Goal: Information Seeking & Learning: Learn about a topic

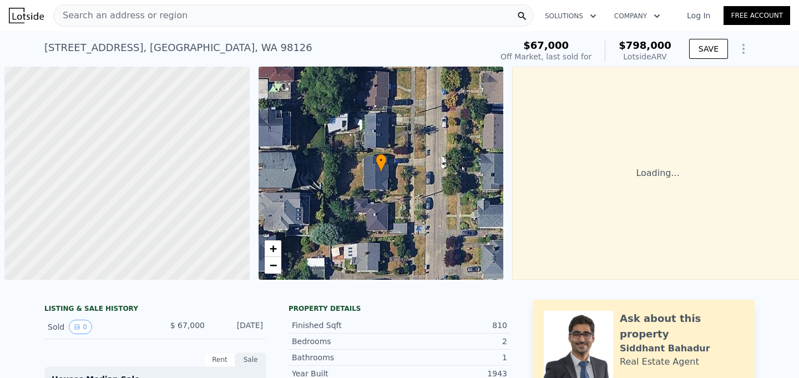
scroll to position [0, 4]
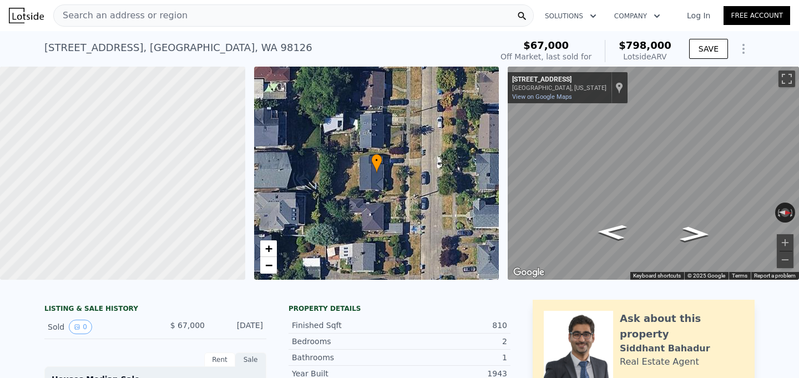
click at [116, 12] on span "Search an address or region" at bounding box center [121, 15] width 134 height 13
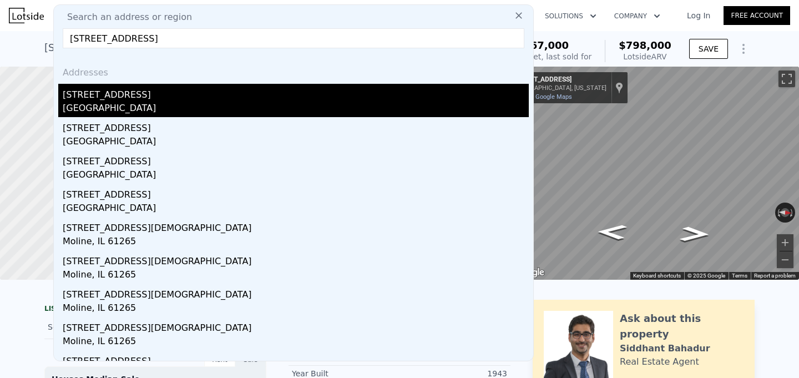
type input "[STREET_ADDRESS]"
click at [103, 107] on div "[GEOGRAPHIC_DATA]" at bounding box center [296, 110] width 466 height 16
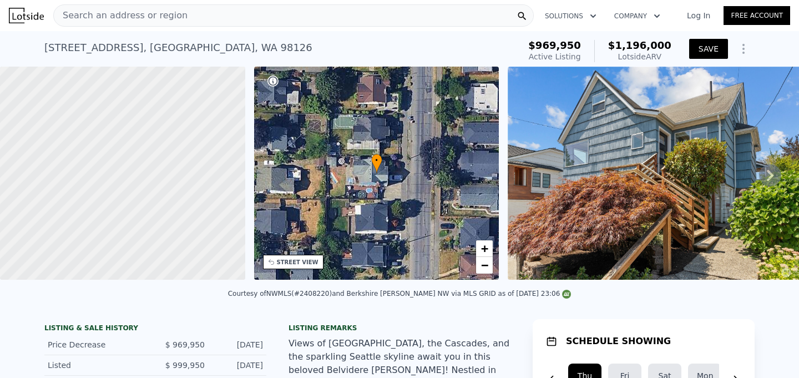
scroll to position [2, 0]
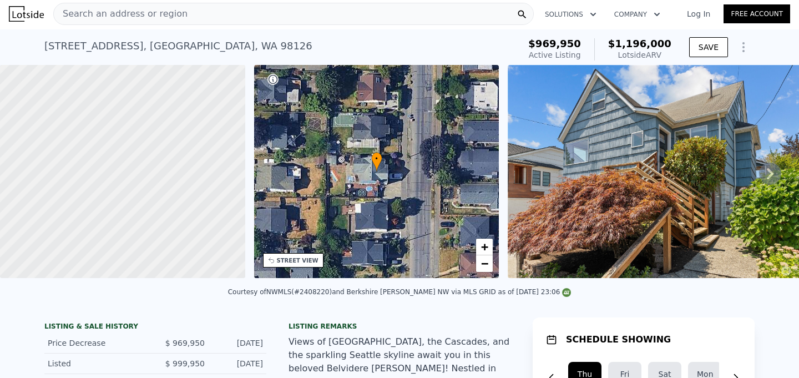
click at [741, 51] on icon "Show Options" at bounding box center [743, 47] width 13 height 13
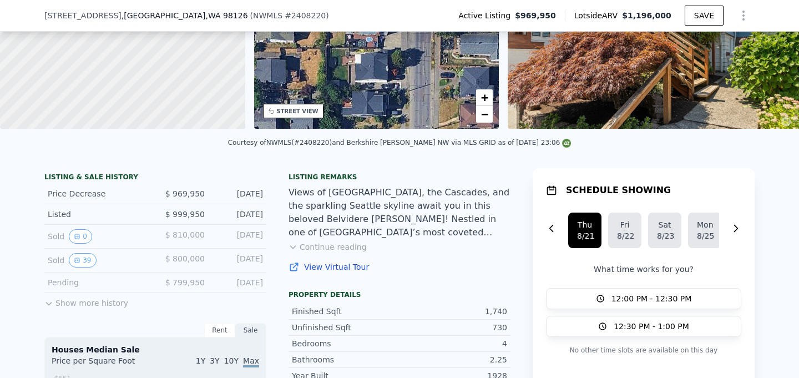
scroll to position [195, 0]
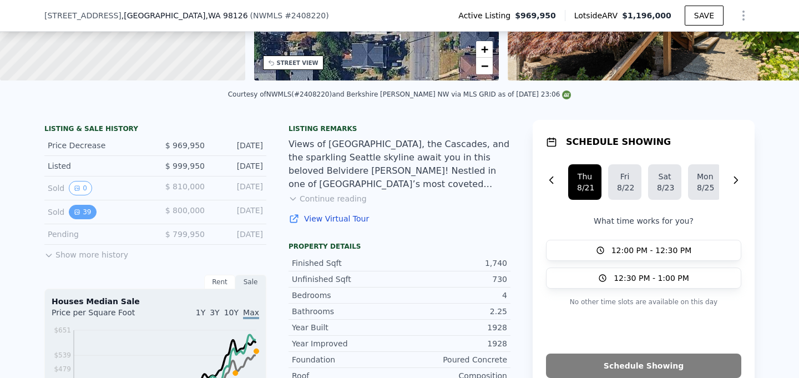
click at [84, 212] on button "39" at bounding box center [82, 212] width 27 height 14
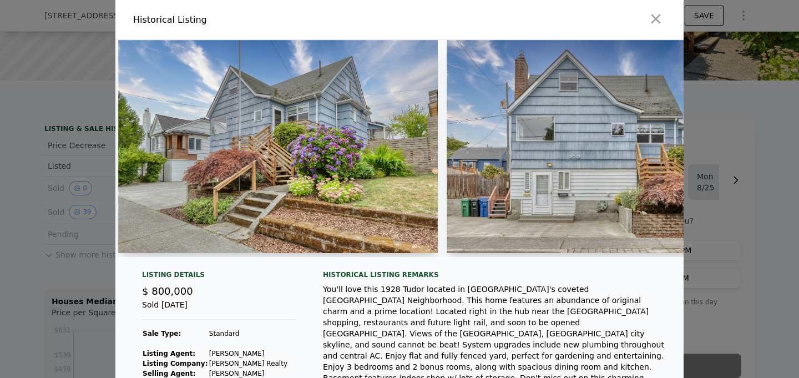
scroll to position [0, 0]
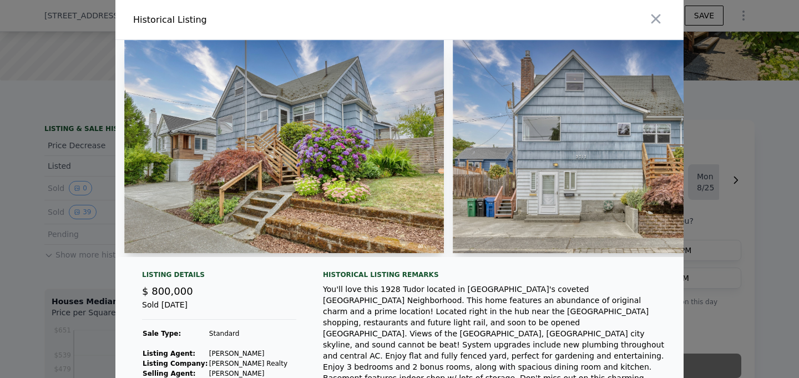
type input "2"
type input "3"
type input "1"
type input "1.75"
type input "890"
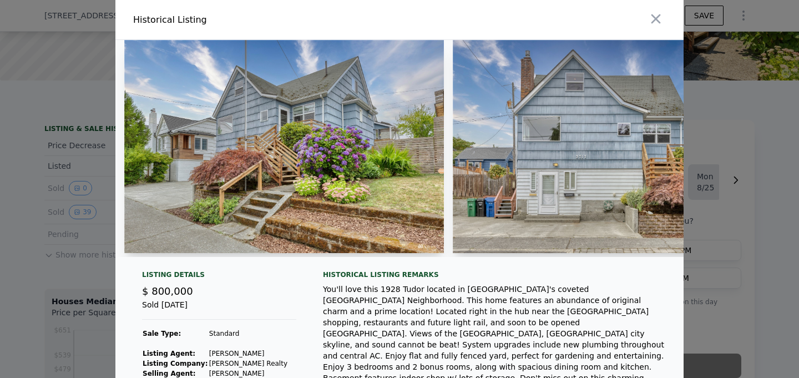
type input "1120"
type input "3628"
type input "5821"
type input "$ 798,000"
type input "6"
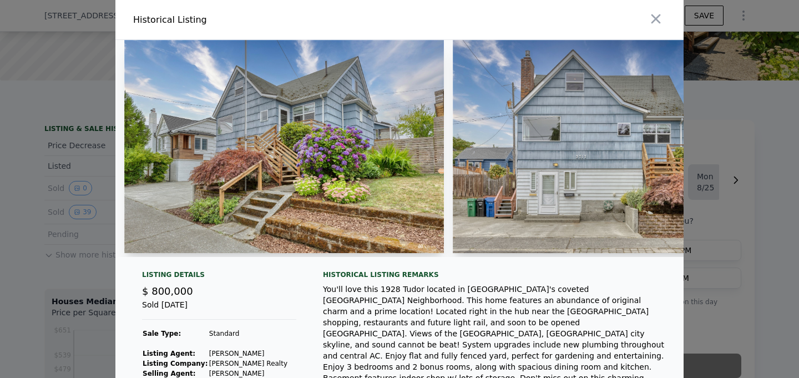
type input "$ 662,947"
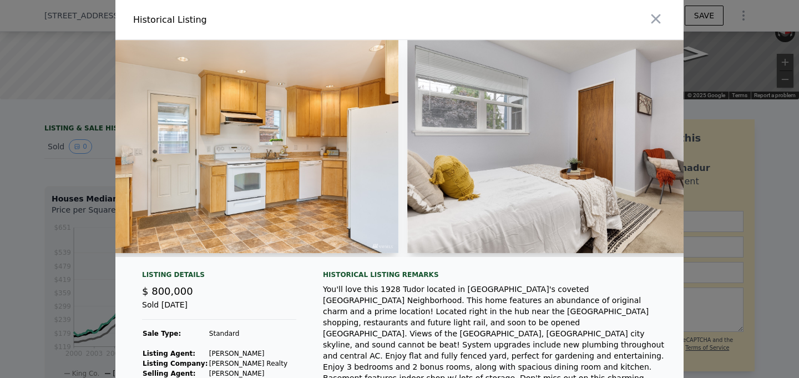
scroll to position [0, 3334]
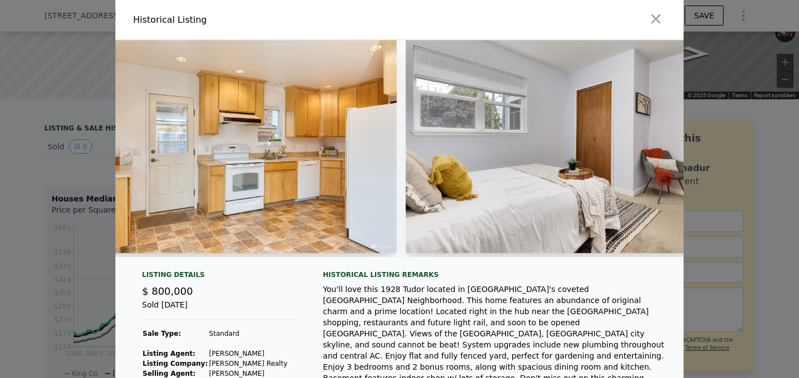
type input "3"
type input "4"
type input "1.5"
type input "2.75"
type input "1380"
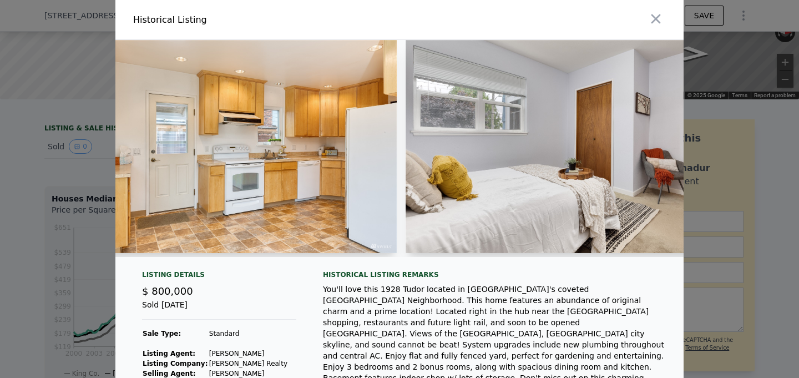
type input "2362"
type input "3680"
type input "5750"
type input "$ 1,196,000"
type input "8"
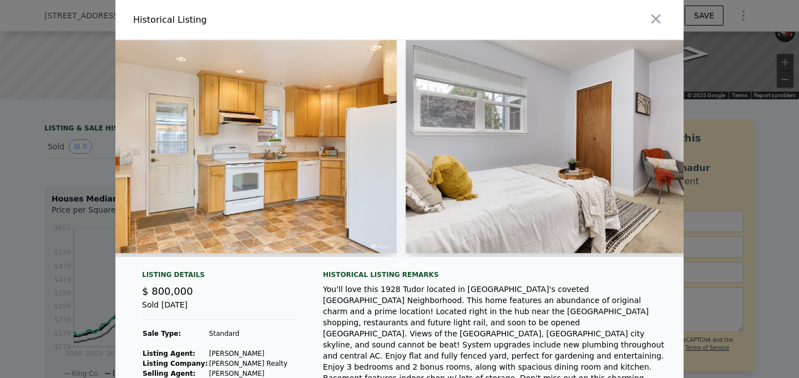
type input "$ 49,007"
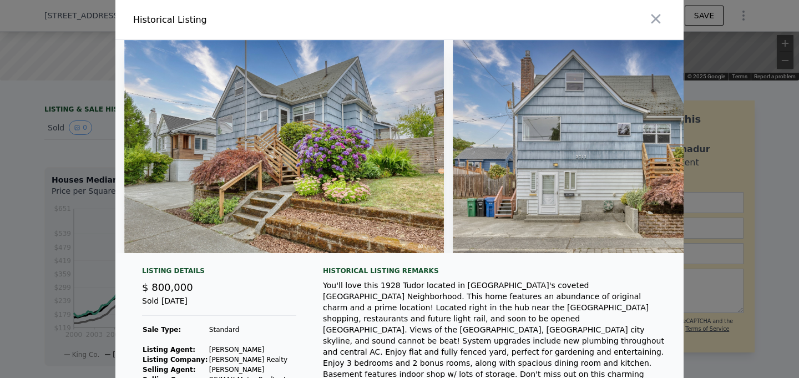
type input "2"
type input "3"
type input "1"
type input "1.75"
type input "890"
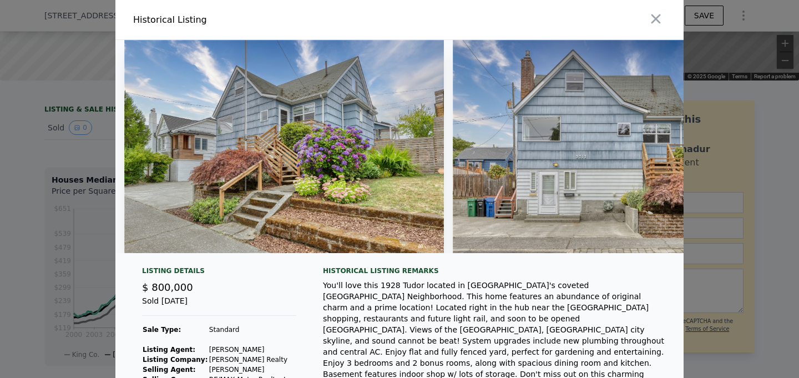
type input "1120"
type input "3628"
type input "5821"
type input "$ 798,000"
type input "6"
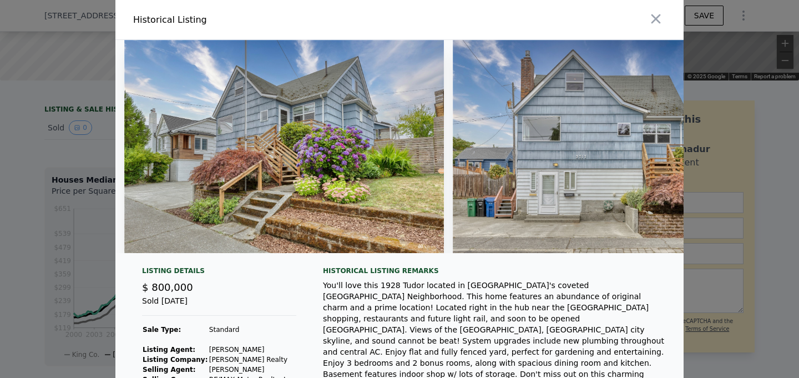
type input "$ 662,947"
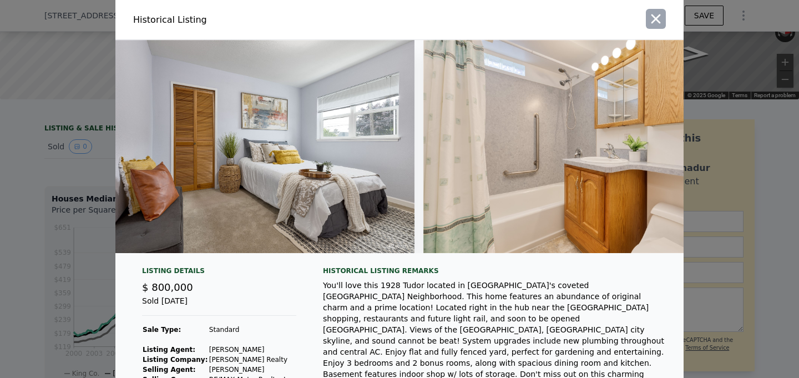
click at [658, 17] on icon "button" at bounding box center [656, 18] width 9 height 9
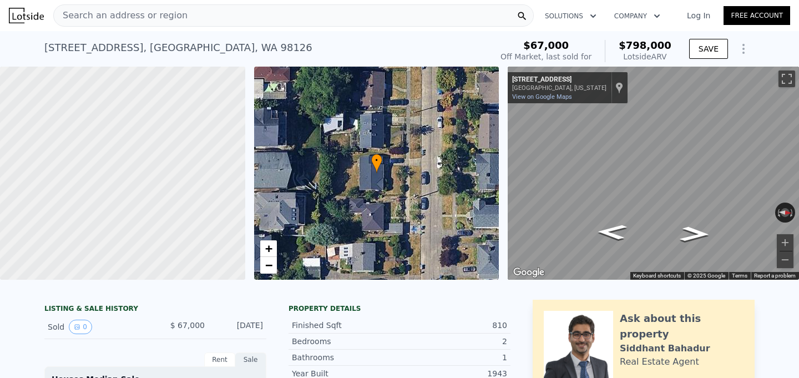
click at [318, 14] on div "Search an address or region" at bounding box center [293, 15] width 481 height 22
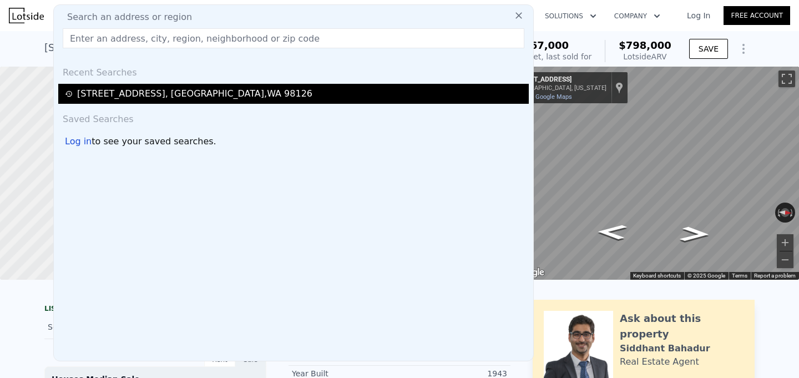
click at [172, 91] on div "[STREET_ADDRESS]" at bounding box center [194, 93] width 235 height 13
type input "3"
type input "4"
type input "1.5"
type input "2.75"
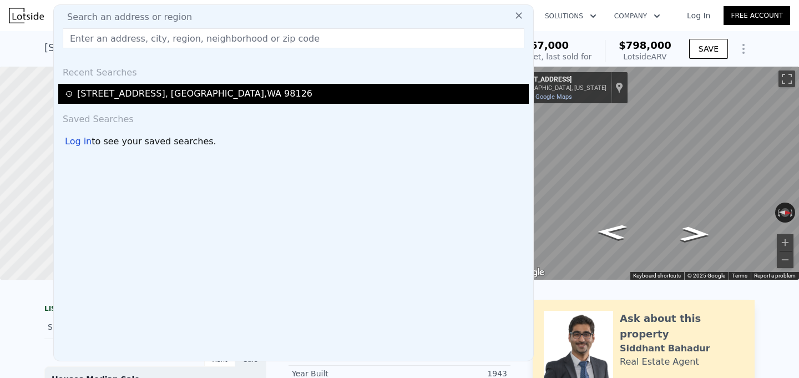
type input "1380"
type input "2362"
type input "3680"
type input "5750"
type input "$ 1,196,000"
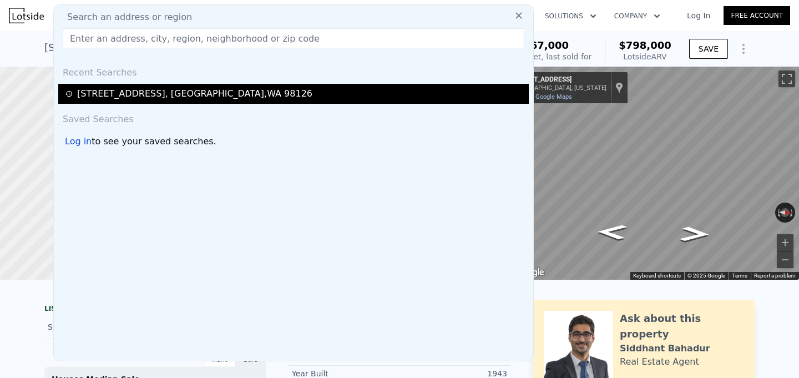
type input "8"
type input "$ 49,007"
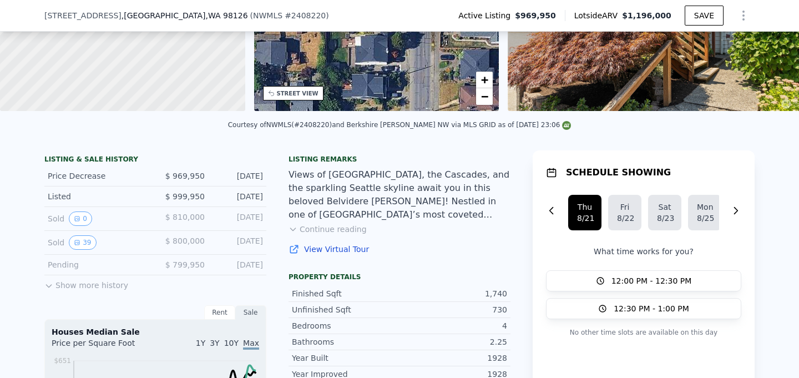
scroll to position [184, 0]
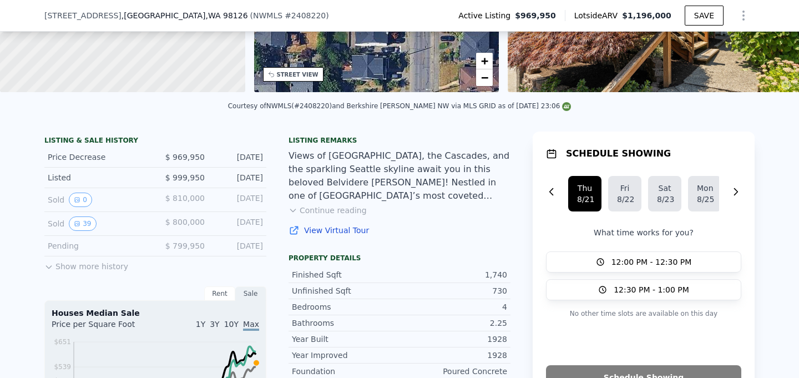
click at [50, 268] on icon at bounding box center [48, 267] width 9 height 9
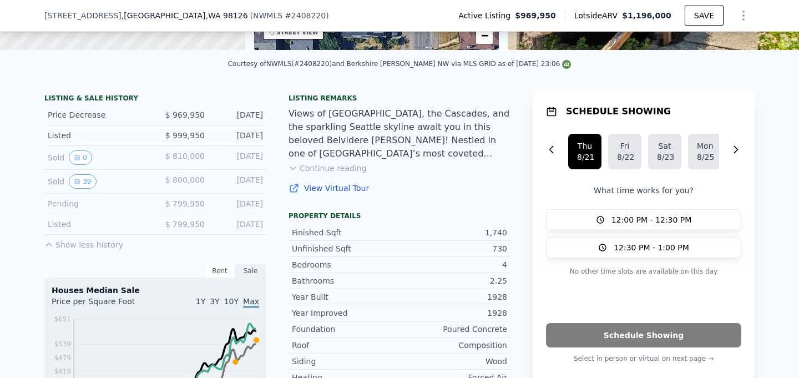
scroll to position [230, 0]
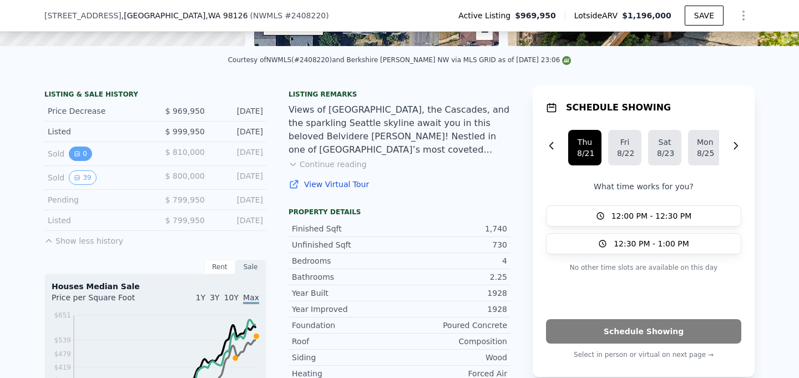
click at [87, 149] on button "0" at bounding box center [80, 154] width 23 height 14
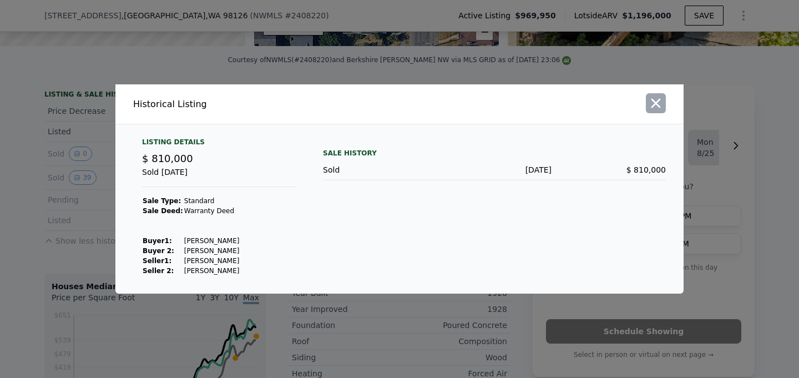
click at [657, 97] on icon "button" at bounding box center [656, 103] width 16 height 16
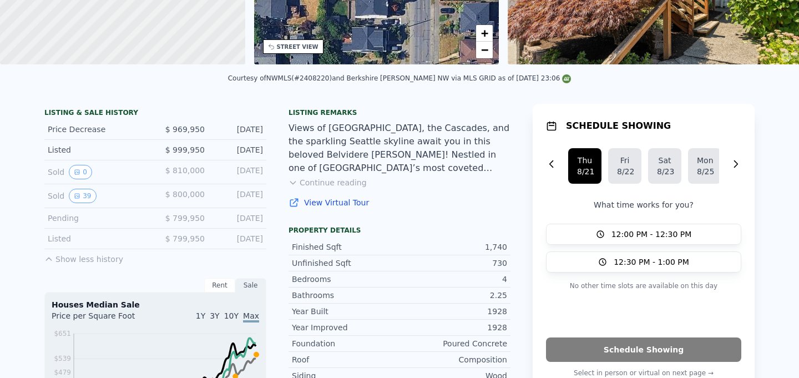
scroll to position [0, 0]
